Goal: Find specific page/section: Find specific page/section

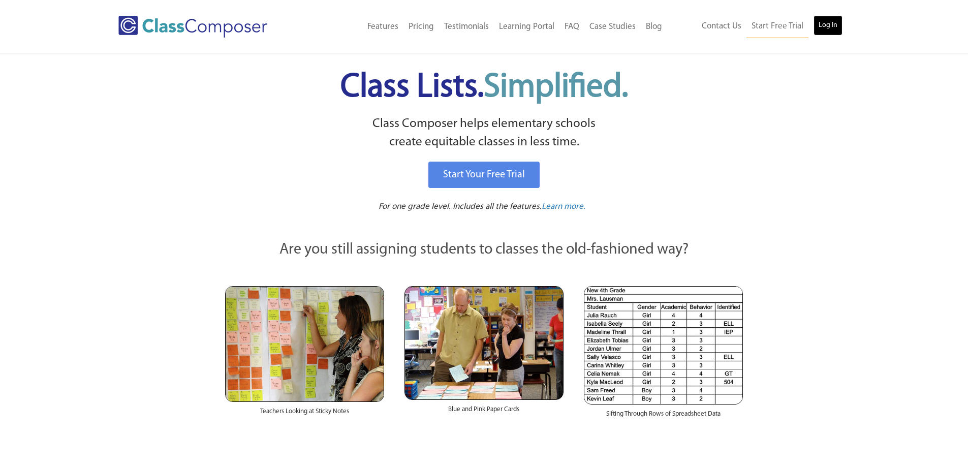
click at [825, 19] on link "Log In" at bounding box center [827, 25] width 29 height 20
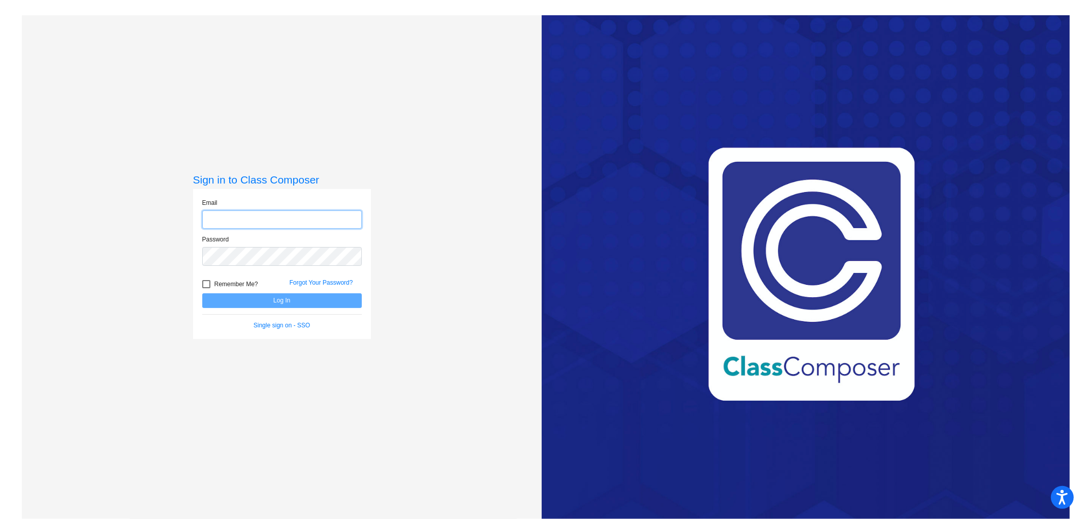
click at [275, 217] on input "email" at bounding box center [282, 219] width 160 height 19
type input "[EMAIL_ADDRESS][DOMAIN_NAME]"
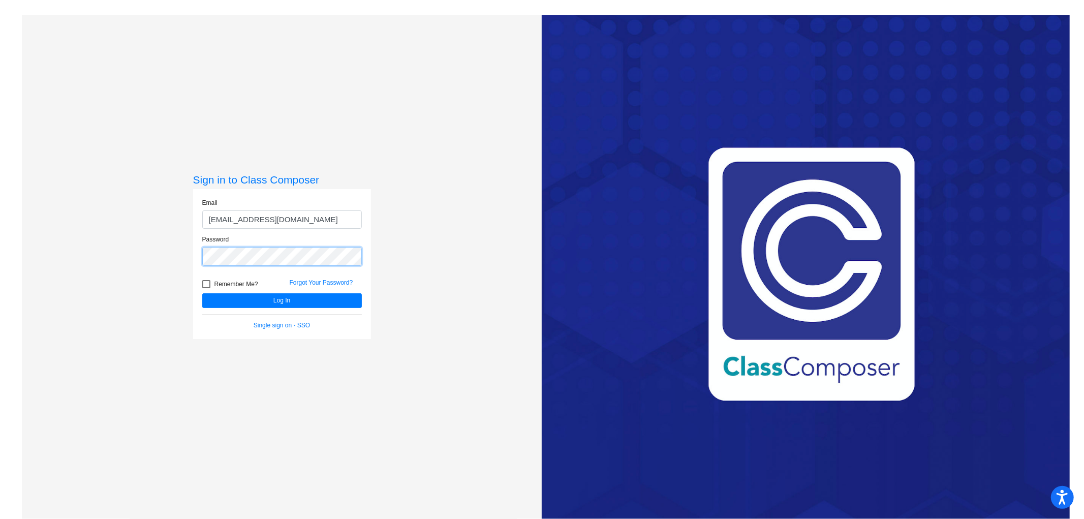
click at [202, 293] on button "Log In" at bounding box center [282, 300] width 160 height 15
click at [83, 271] on div "Sign in to Class Composer Email [EMAIL_ADDRESS][DOMAIN_NAME] Password Remember …" at bounding box center [282, 274] width 520 height 519
click at [130, 254] on div "Sign in to Class Composer Email [EMAIL_ADDRESS][DOMAIN_NAME] Password Remember …" at bounding box center [282, 274] width 520 height 519
click at [202, 293] on button "Log In" at bounding box center [282, 300] width 160 height 15
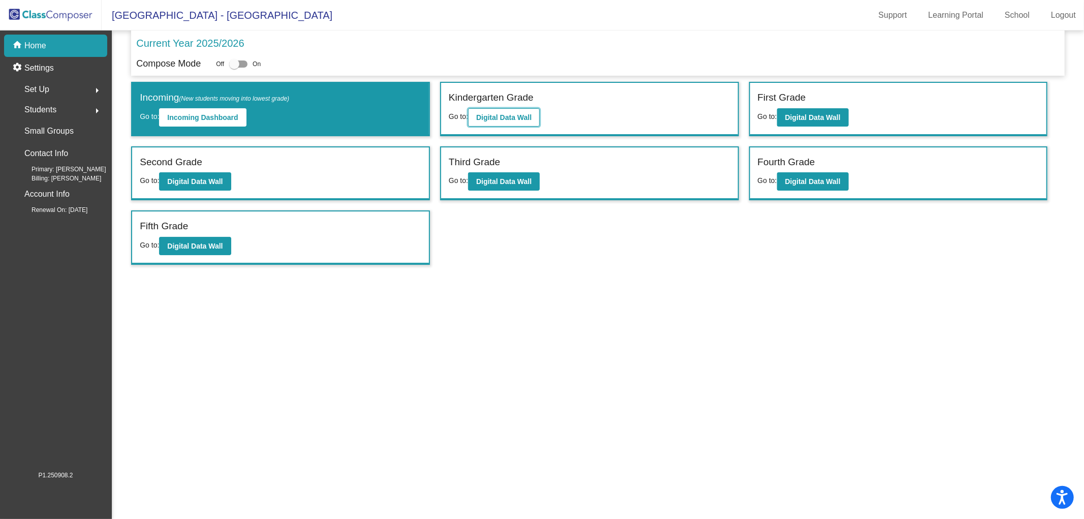
click at [498, 119] on b "Digital Data Wall" at bounding box center [503, 117] width 55 height 8
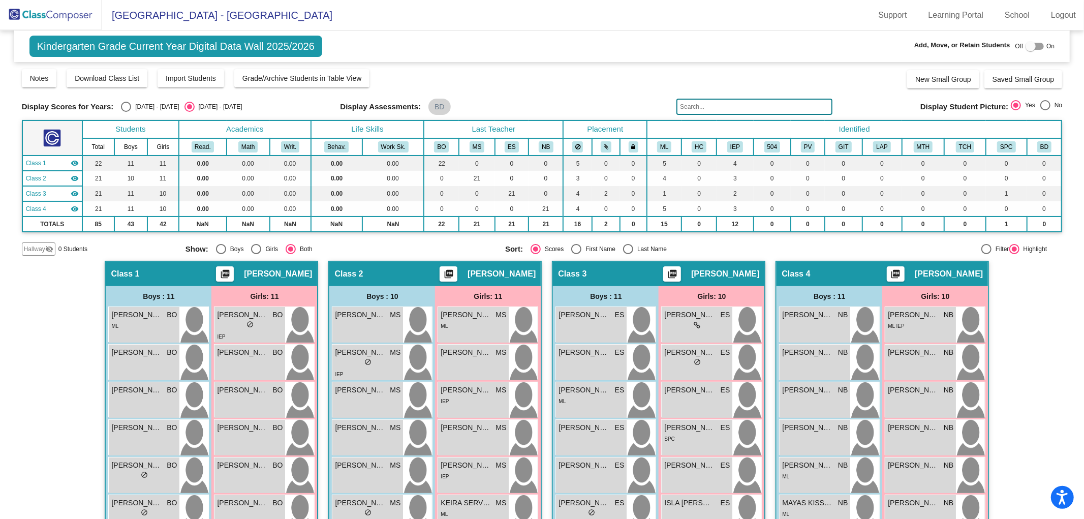
click at [47, 5] on img at bounding box center [51, 15] width 102 height 30
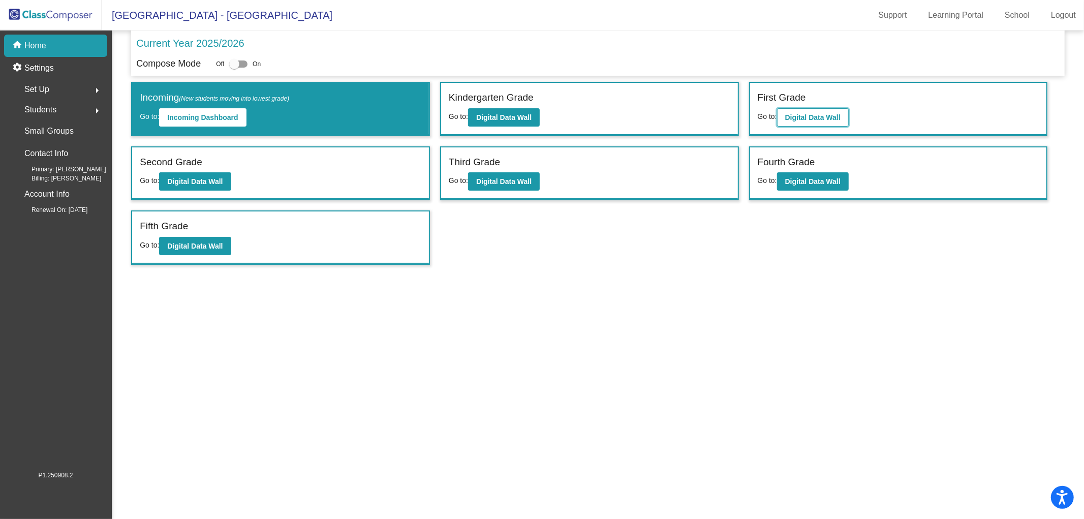
click at [800, 114] on b "Digital Data Wall" at bounding box center [812, 117] width 55 height 8
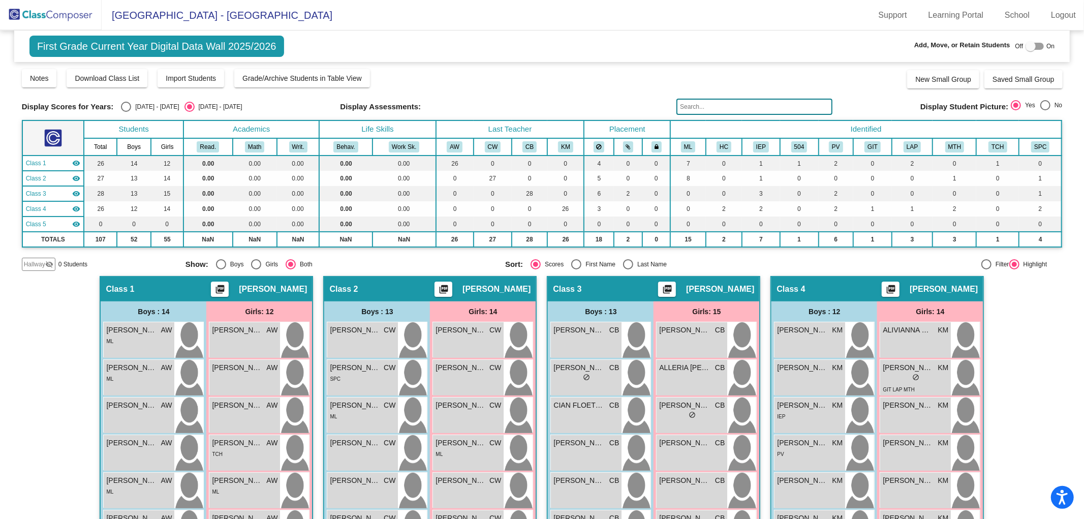
click at [82, 22] on img at bounding box center [51, 15] width 102 height 30
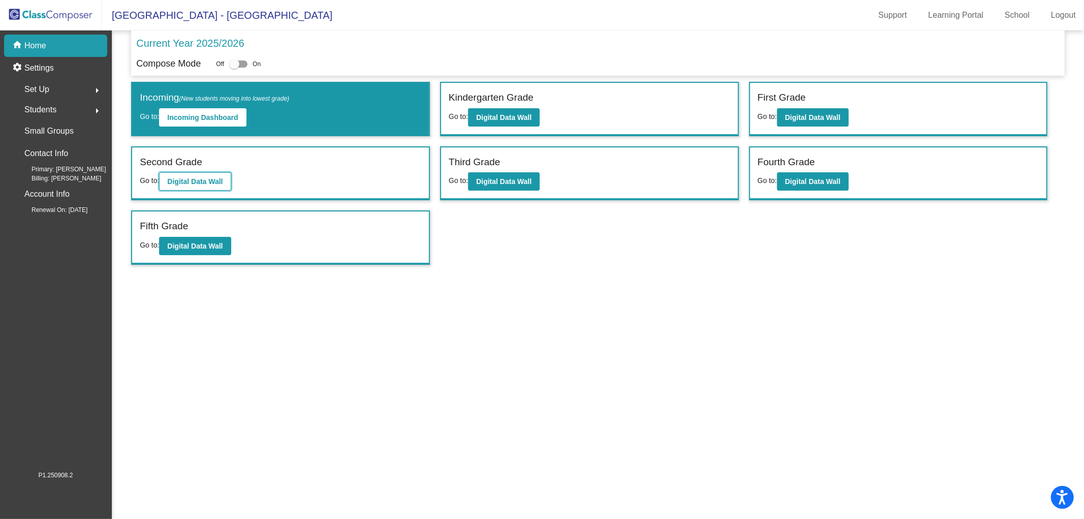
click at [191, 181] on b "Digital Data Wall" at bounding box center [194, 181] width 55 height 8
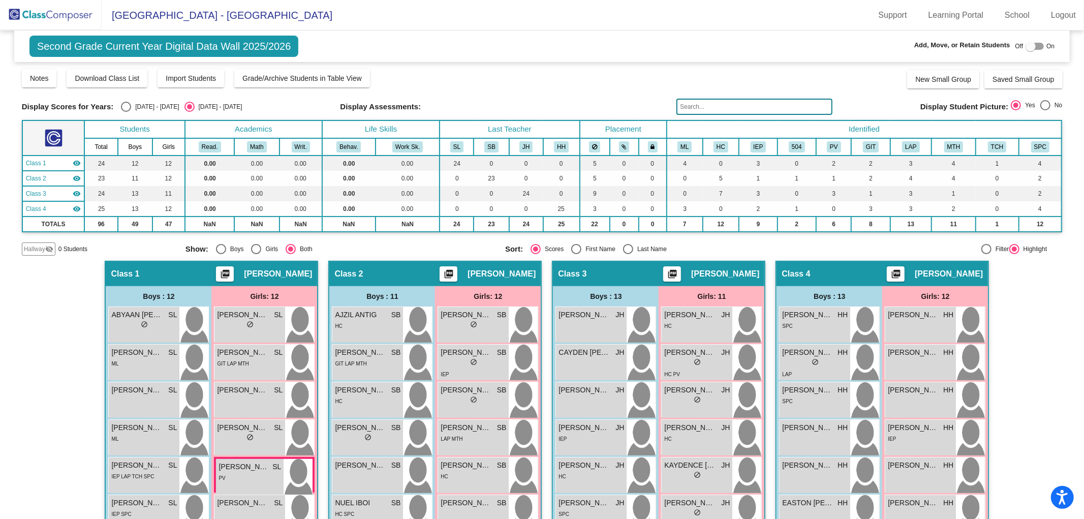
click at [67, 16] on img at bounding box center [51, 15] width 102 height 30
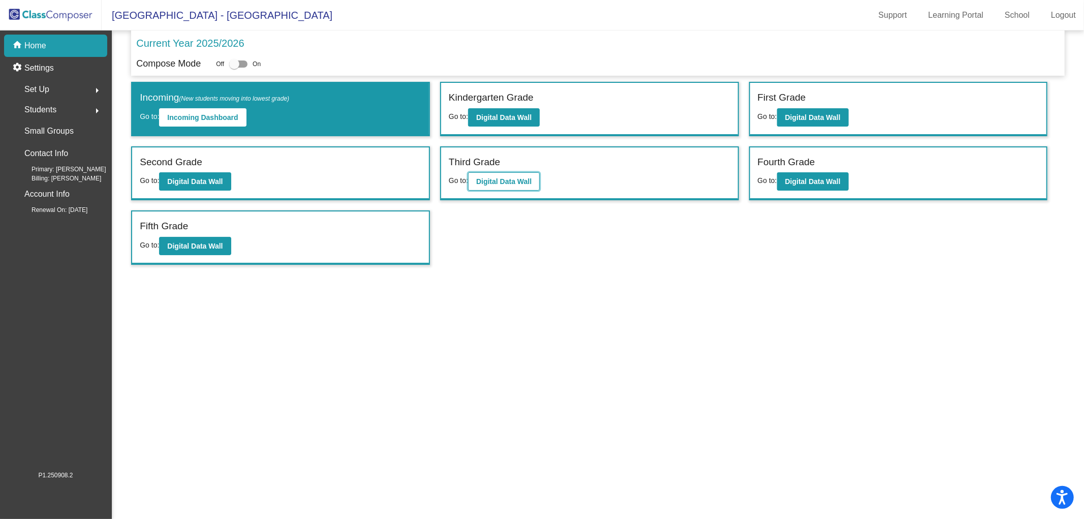
click at [493, 181] on b "Digital Data Wall" at bounding box center [503, 181] width 55 height 8
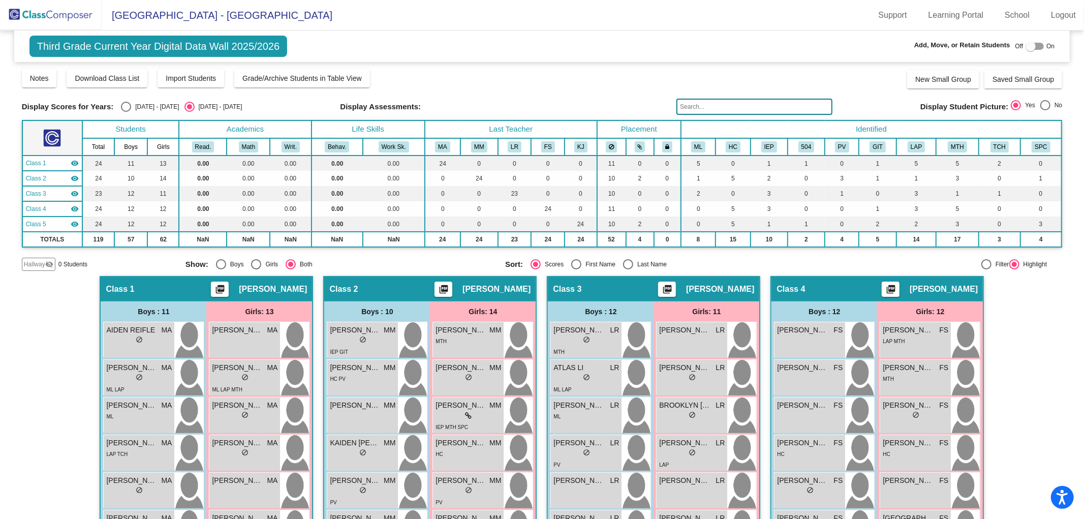
click at [62, 11] on img at bounding box center [51, 15] width 102 height 30
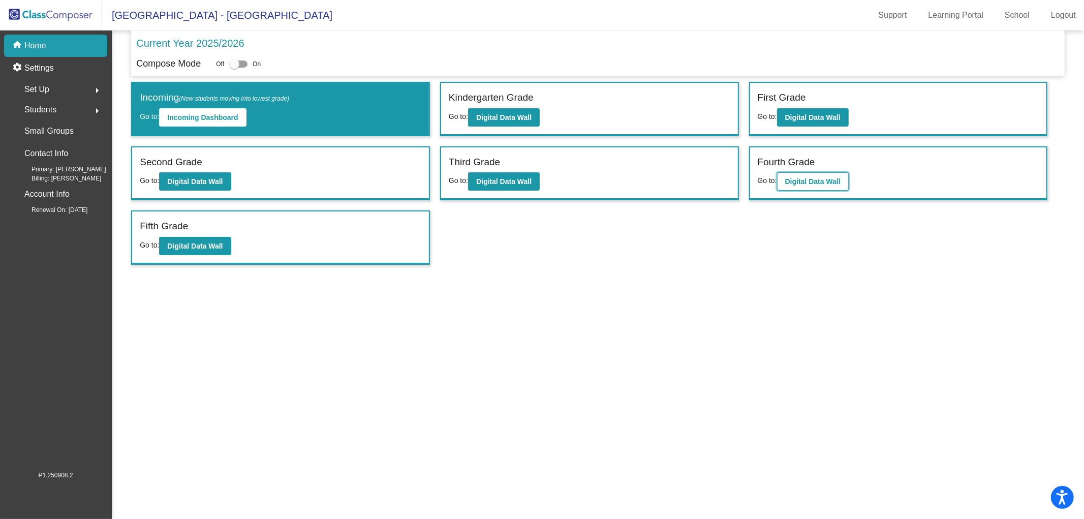
click at [826, 182] on b "Digital Data Wall" at bounding box center [812, 181] width 55 height 8
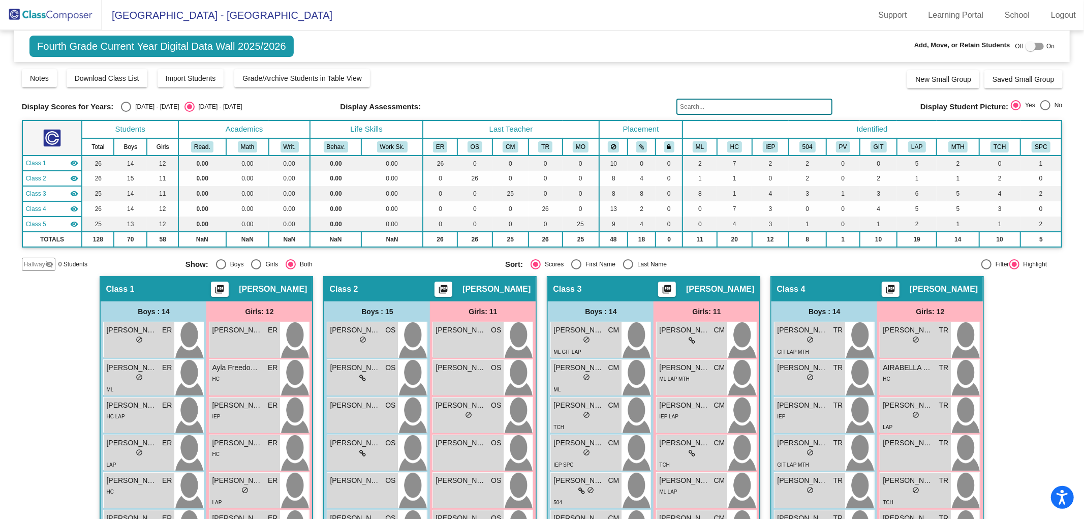
drag, startPoint x: 52, startPoint y: 18, endPoint x: 111, endPoint y: 29, distance: 60.1
click at [52, 17] on img at bounding box center [51, 15] width 102 height 30
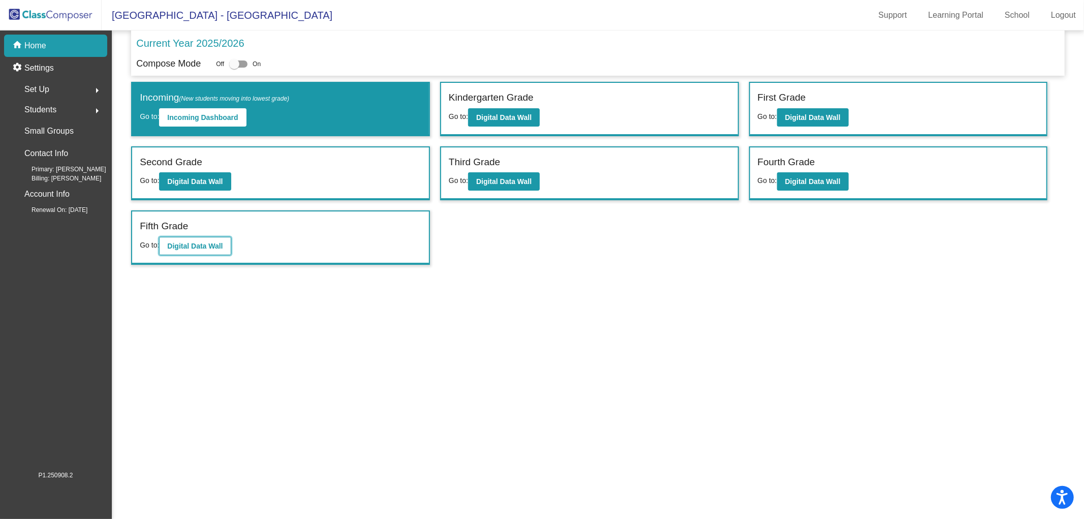
click at [201, 242] on b "Digital Data Wall" at bounding box center [194, 246] width 55 height 8
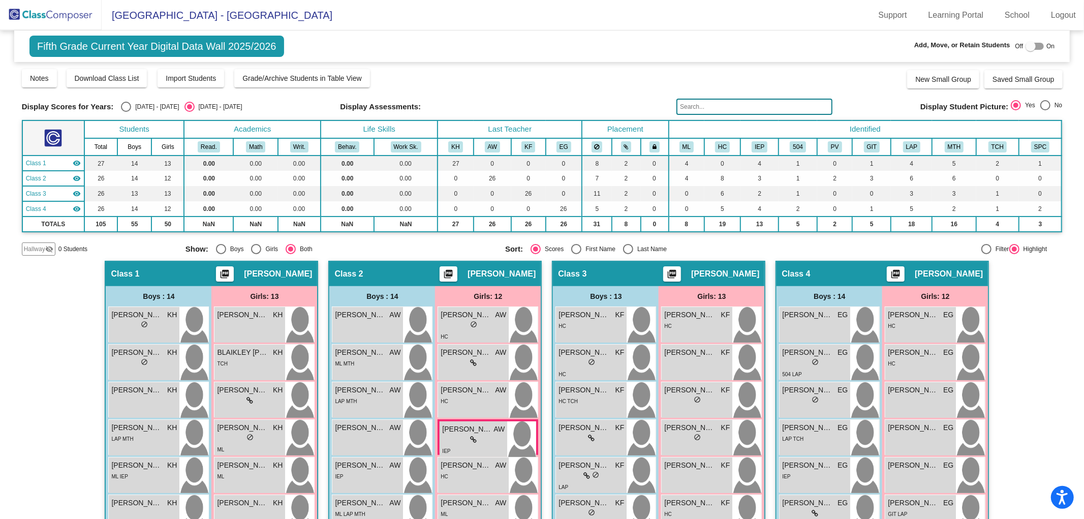
drag, startPoint x: 0, startPoint y: 180, endPoint x: 0, endPoint y: 196, distance: 15.8
click at [0, 196] on mat-sidenav-content "Fifth Grade Current Year Digital Data Wall 2025/2026 Add, Move, or Retain Stude…" at bounding box center [542, 274] width 1084 height 488
